Goal: Navigation & Orientation: Find specific page/section

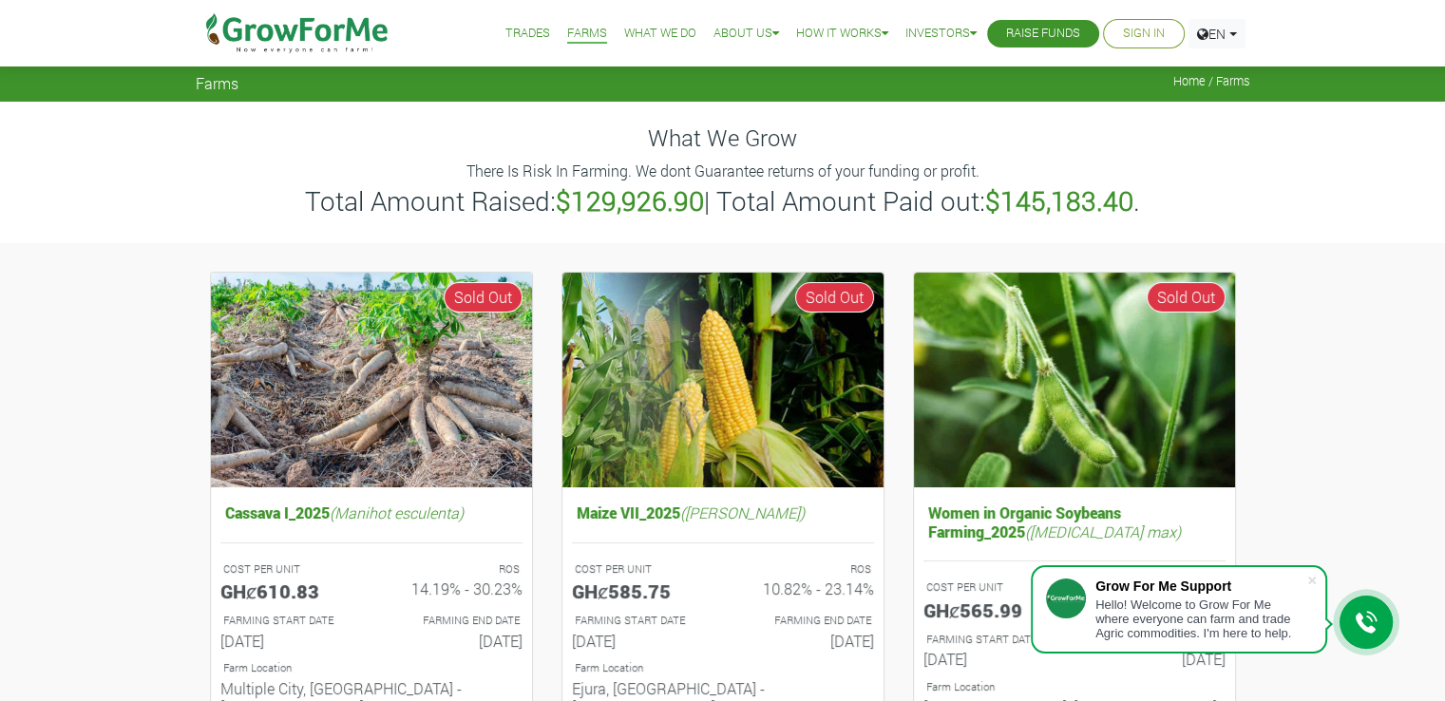
click at [517, 29] on link "Trades" at bounding box center [527, 34] width 45 height 20
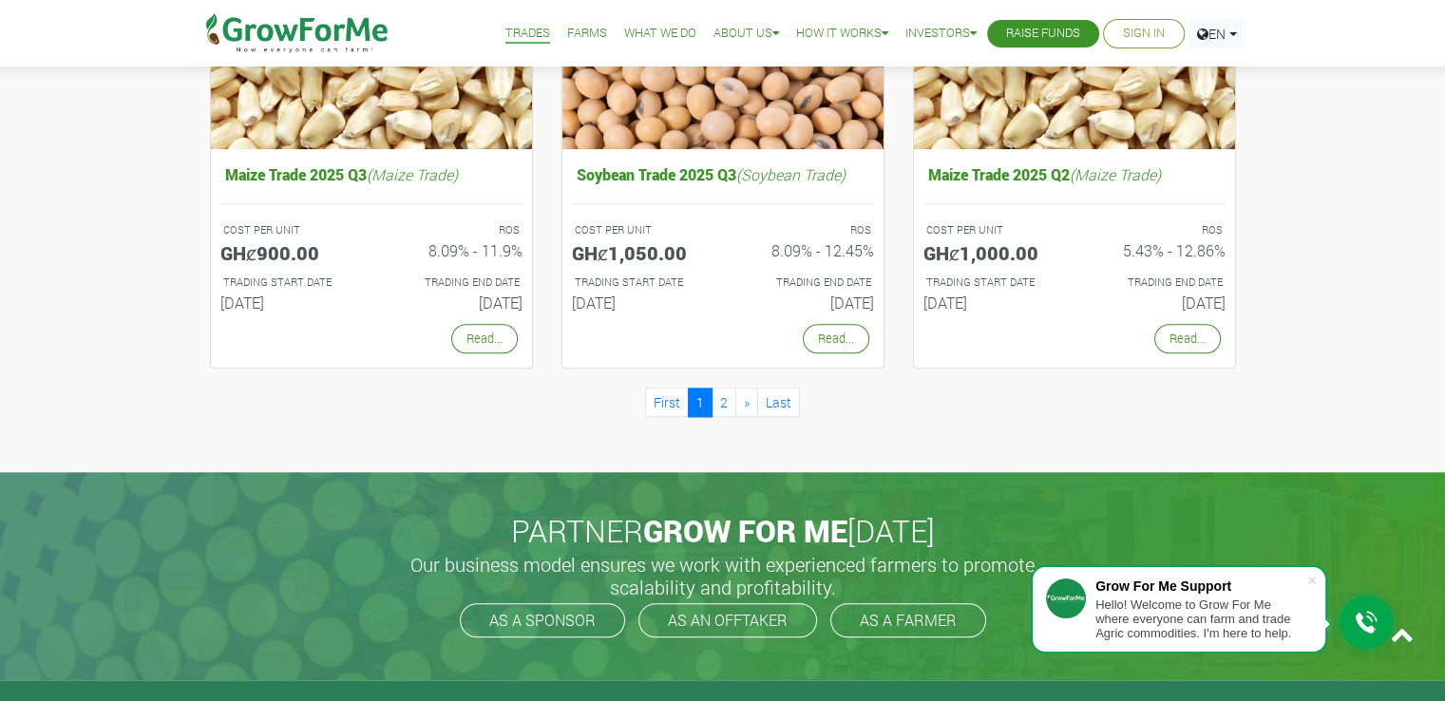
scroll to position [1511, 0]
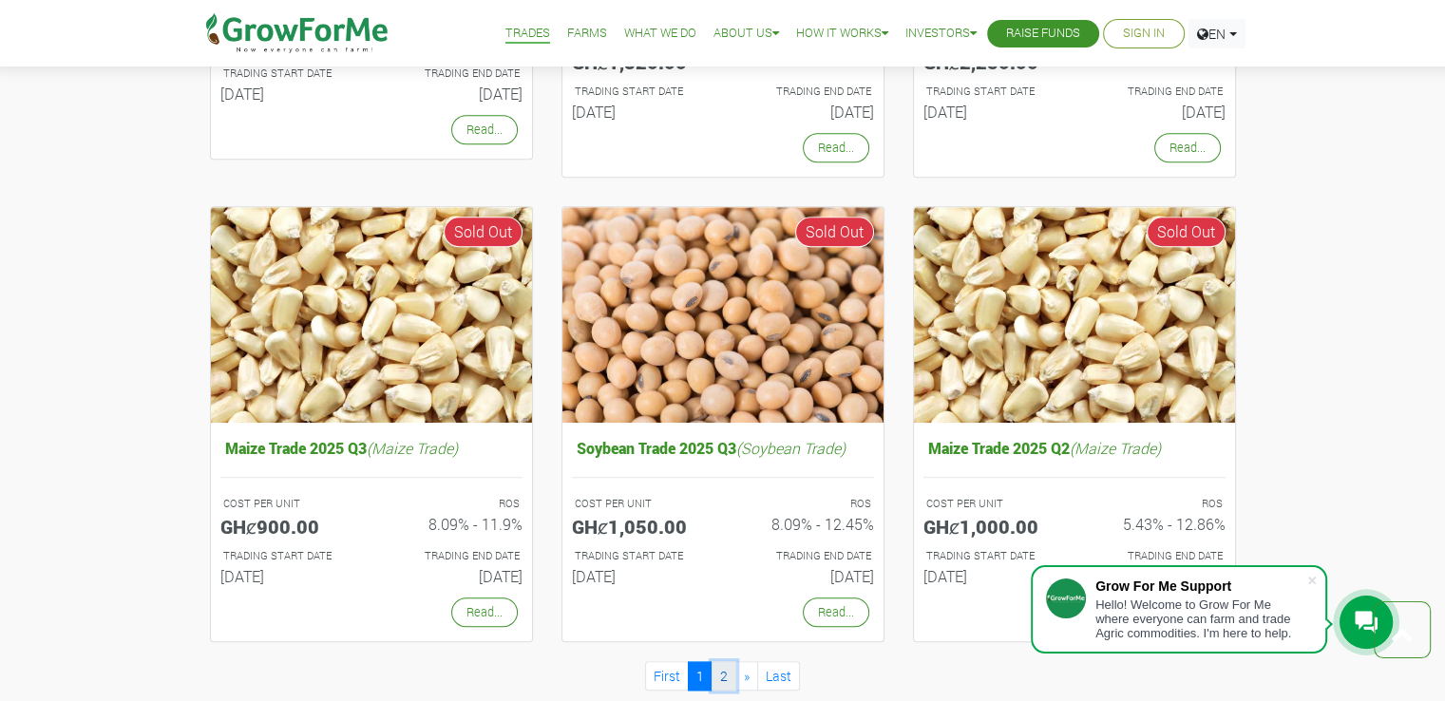
click at [730, 666] on link "2" at bounding box center [724, 675] width 25 height 29
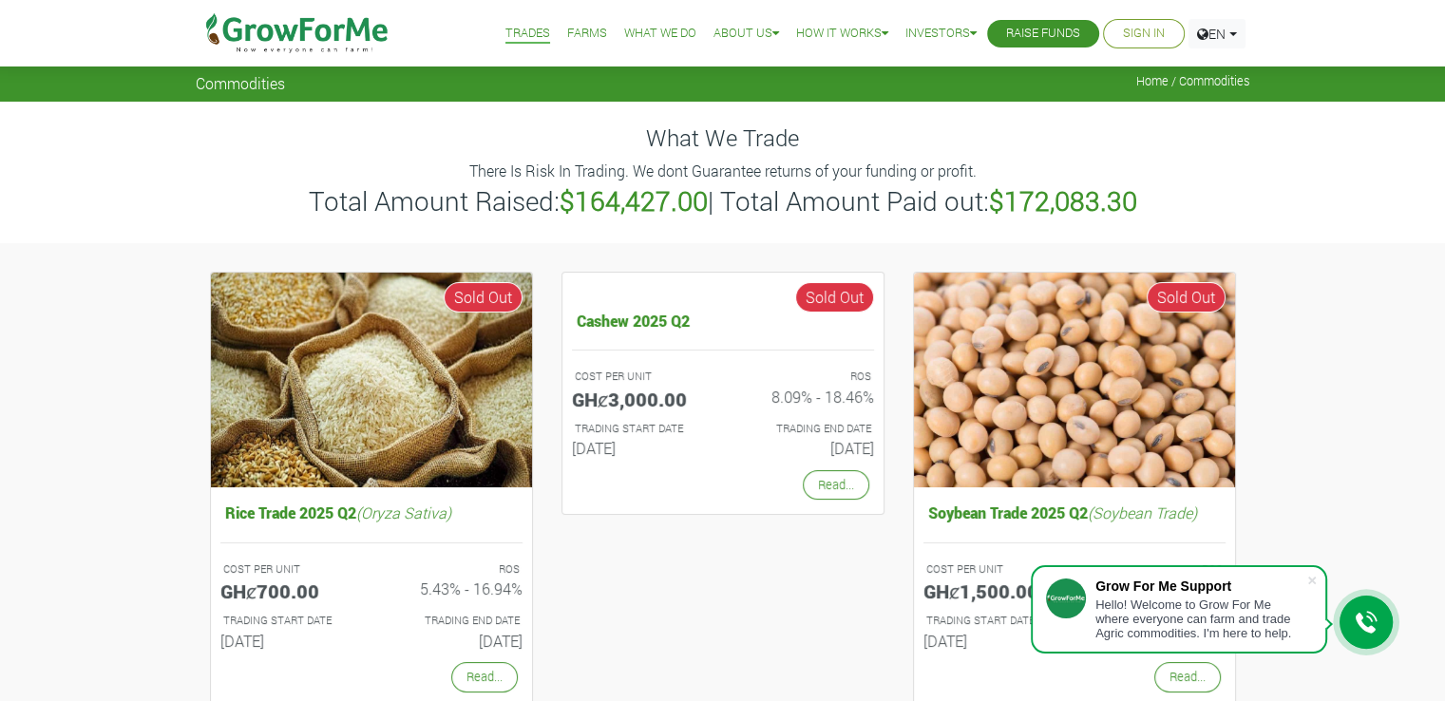
click at [523, 28] on link "Trades" at bounding box center [527, 34] width 45 height 20
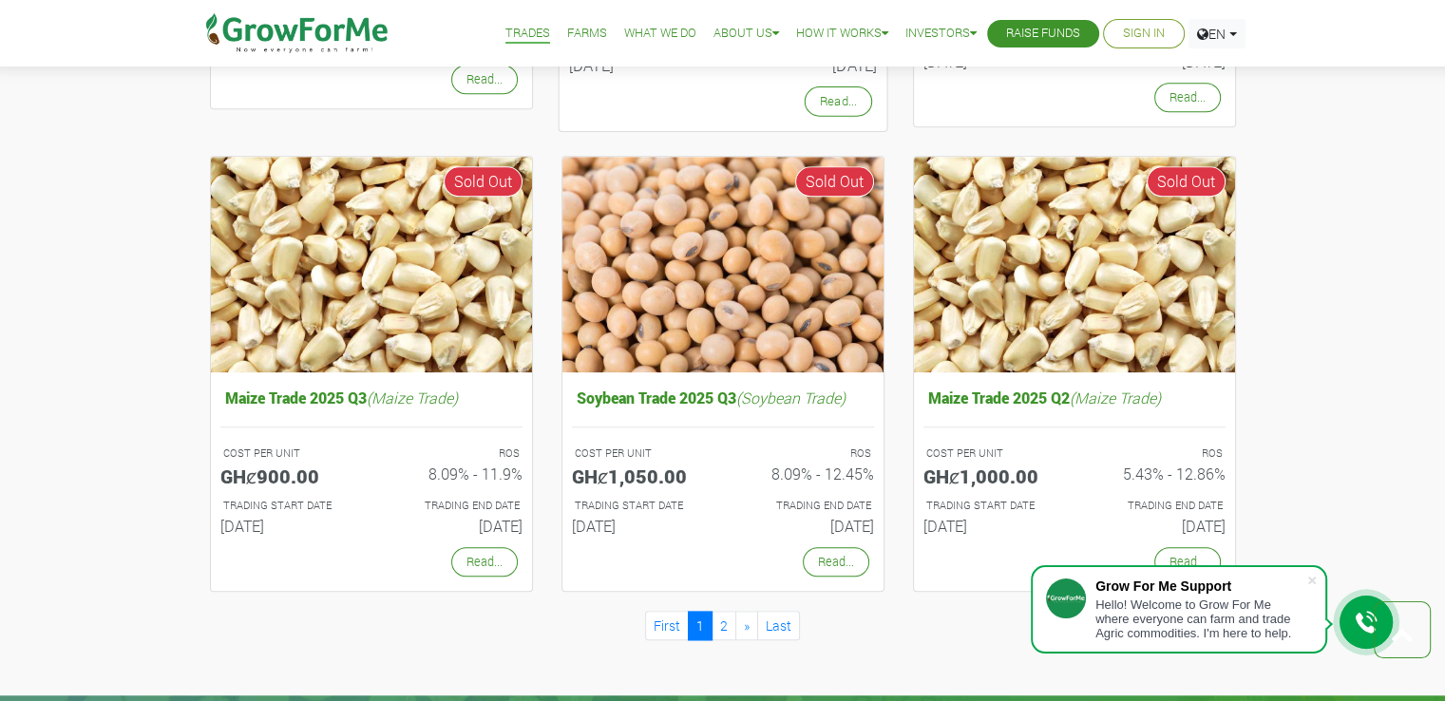
scroll to position [1565, 0]
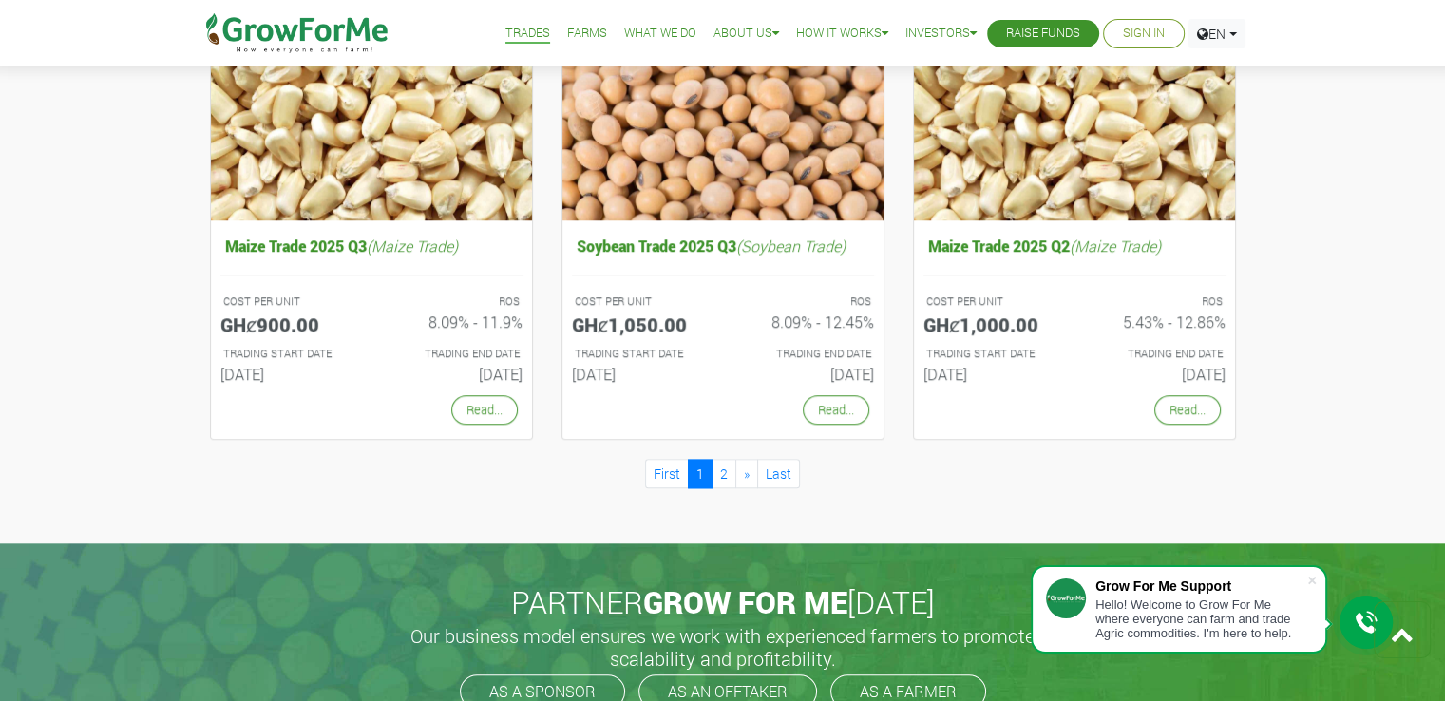
scroll to position [1716, 0]
